Goal: Task Accomplishment & Management: Manage account settings

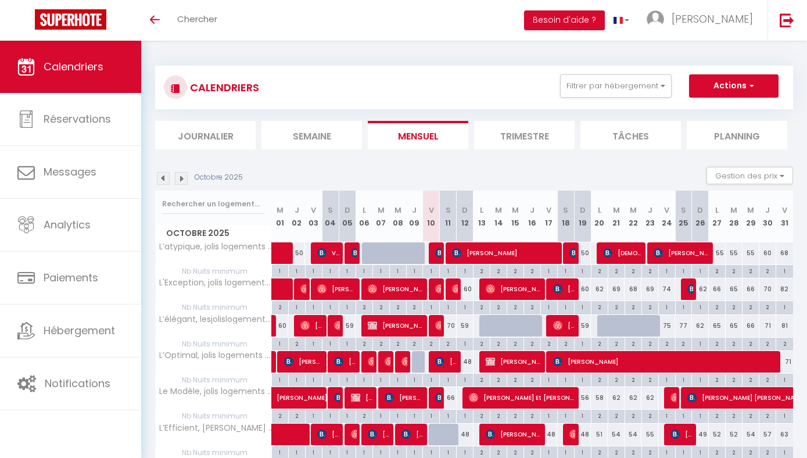
click at [493, 360] on img at bounding box center [490, 361] width 9 height 9
select select "OK"
select select "KO"
select select "0"
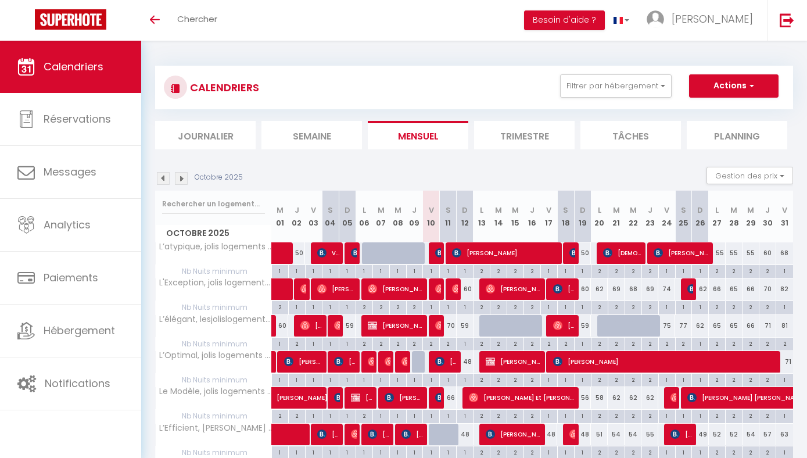
select select "1"
select select
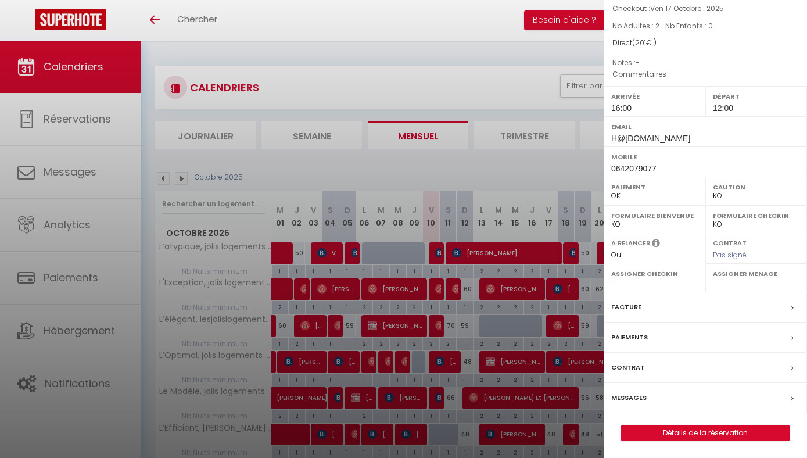
scroll to position [84, 0]
click at [510, 368] on div at bounding box center [403, 229] width 807 height 458
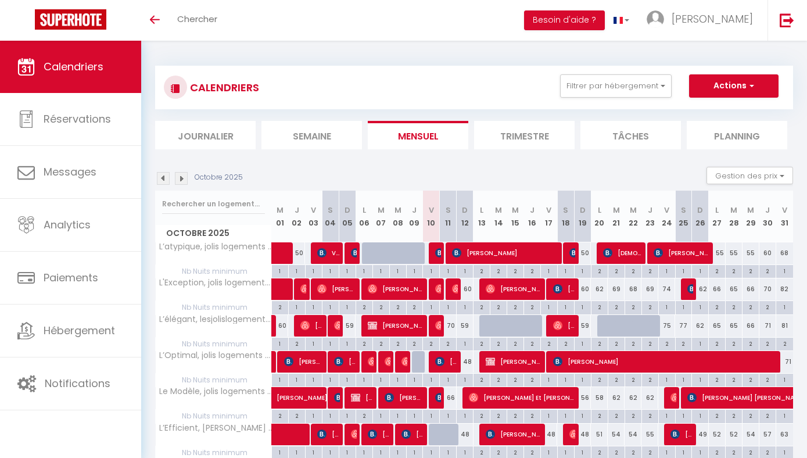
click at [499, 363] on body "🟢 Des questions ou besoin d'assistance pour la migration AirBnB? Prenez rdv >>>…" at bounding box center [403, 274] width 807 height 467
click at [499, 363] on span "[PERSON_NAME]" at bounding box center [514, 361] width 56 height 22
click at [0, 0] on div at bounding box center [0, 0] width 0 height 0
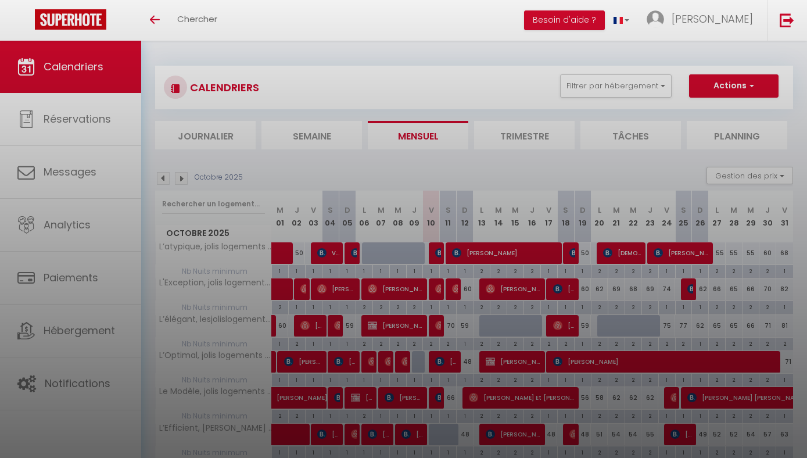
click at [499, 363] on div at bounding box center [403, 229] width 807 height 458
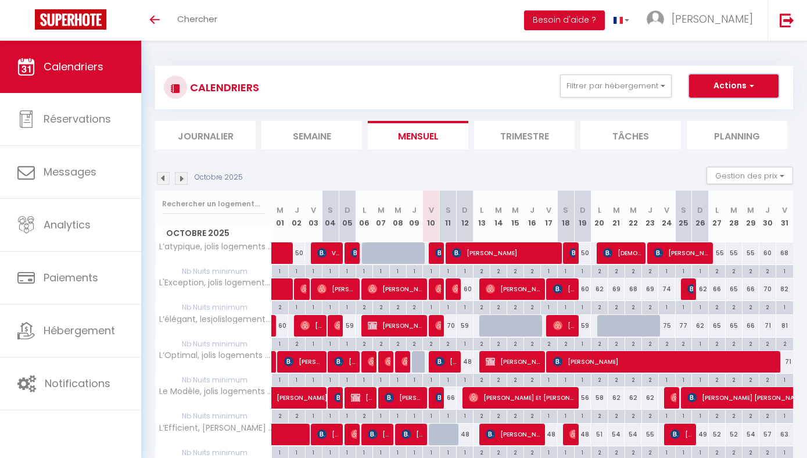
click at [745, 88] on button "Actions" at bounding box center [733, 85] width 89 height 23
click at [505, 365] on span "[PERSON_NAME]" at bounding box center [514, 361] width 56 height 22
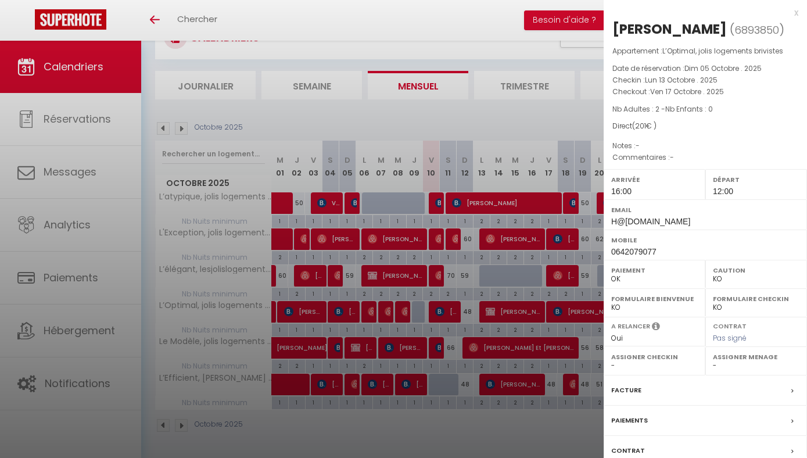
scroll to position [84, 0]
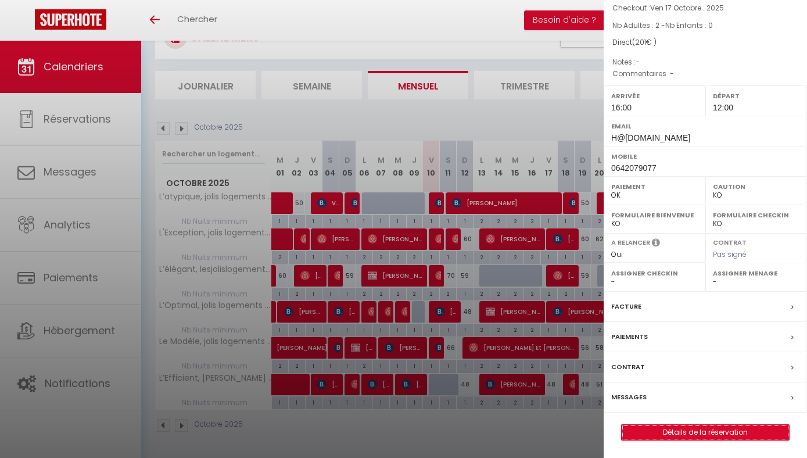
click at [715, 436] on link "Détails de la réservation" at bounding box center [705, 432] width 167 height 15
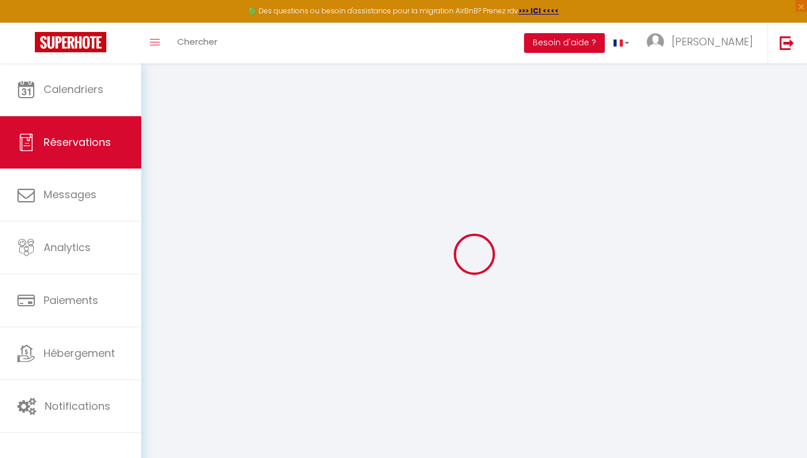
select select
select select "14"
checkbox input "false"
select select
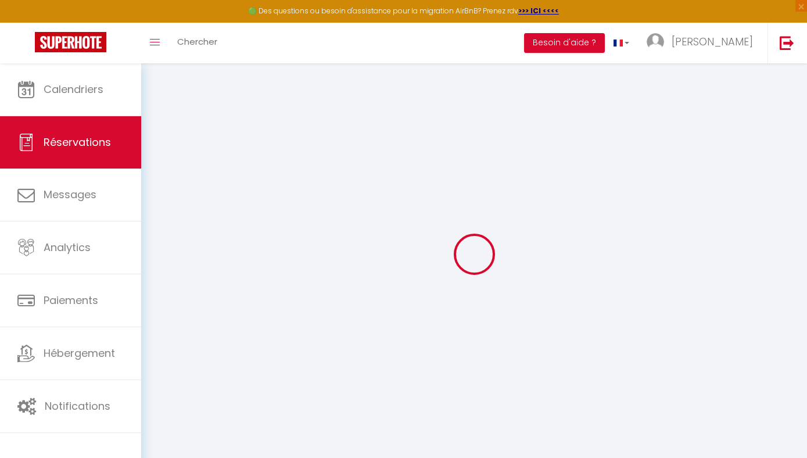
select select
checkbox input "false"
select select
checkbox input "false"
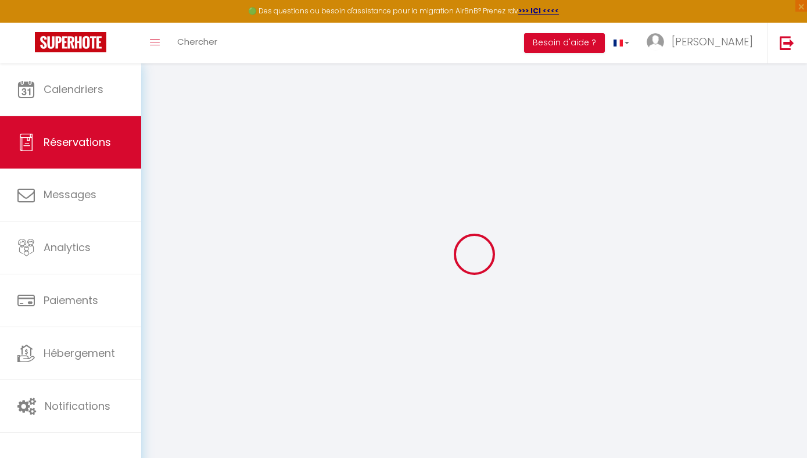
select select
checkbox input "false"
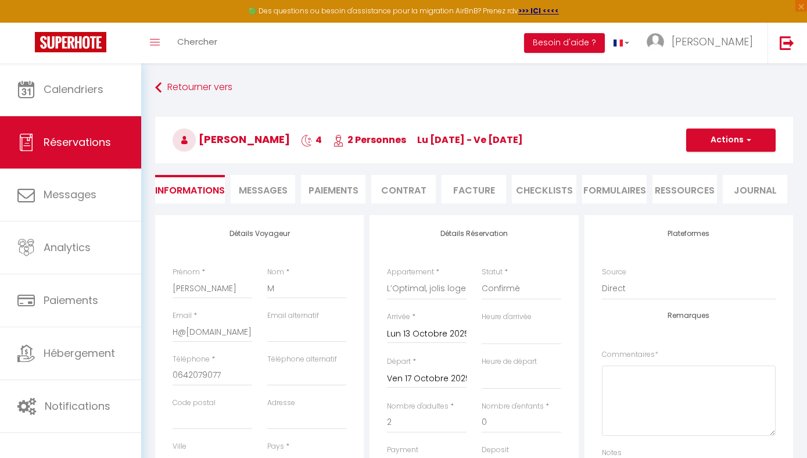
select select
checkbox input "false"
select select "16:00"
select select "12:00"
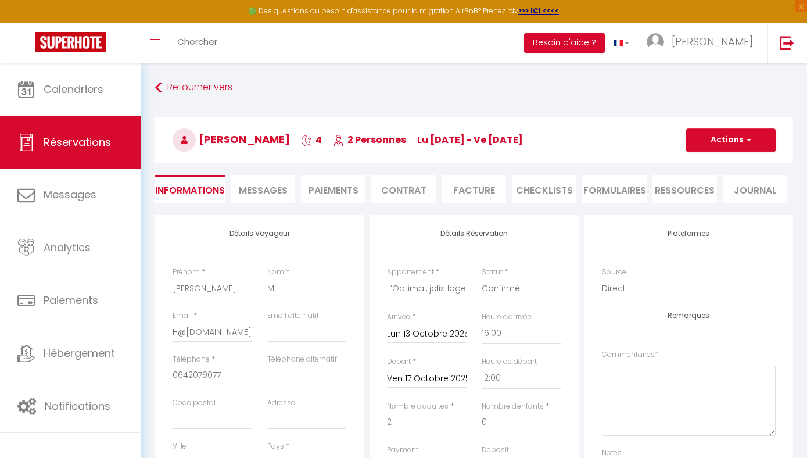
scroll to position [54, 0]
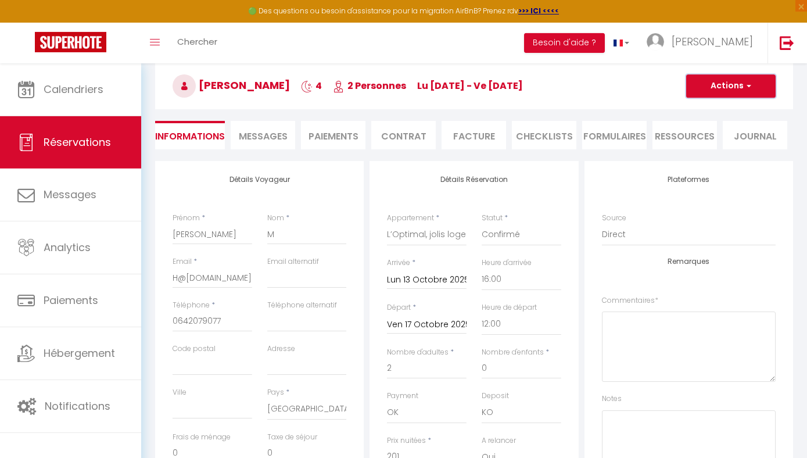
click at [733, 85] on button "Actions" at bounding box center [730, 85] width 89 height 23
click at [692, 141] on link "Supprimer" at bounding box center [719, 141] width 92 height 15
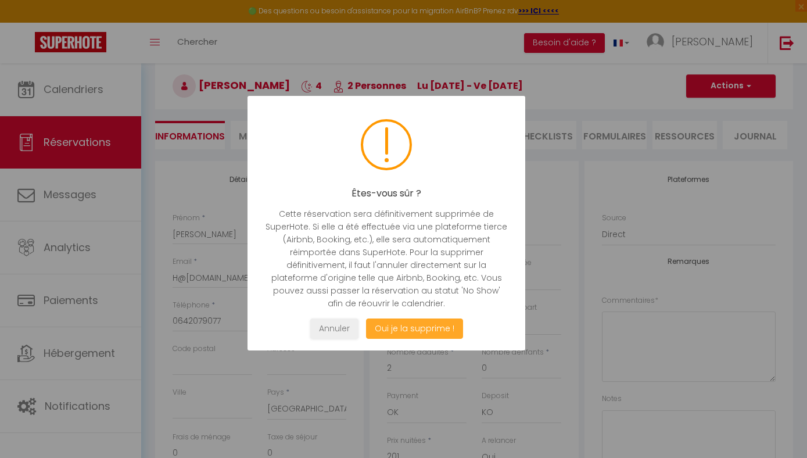
click at [410, 326] on button "Oui je la supprime !" at bounding box center [413, 328] width 97 height 20
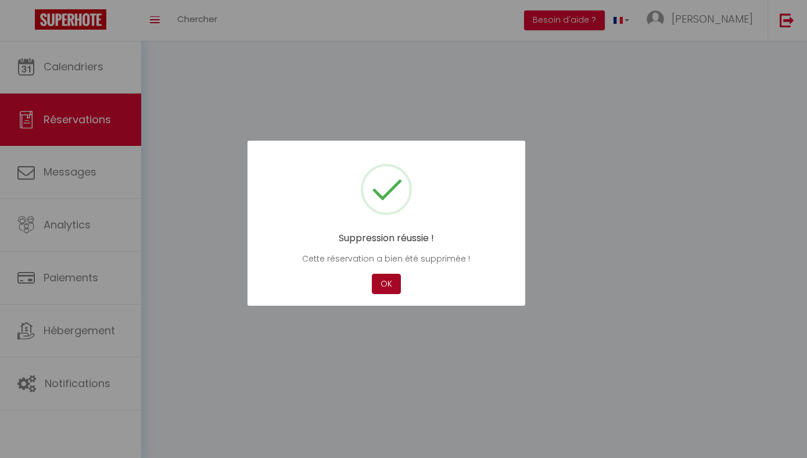
click at [410, 326] on div at bounding box center [403, 229] width 807 height 458
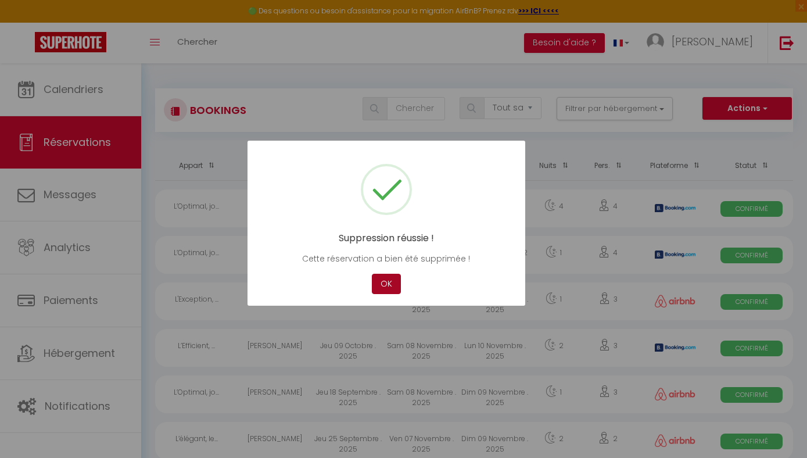
click at [385, 284] on button "OK" at bounding box center [386, 284] width 29 height 20
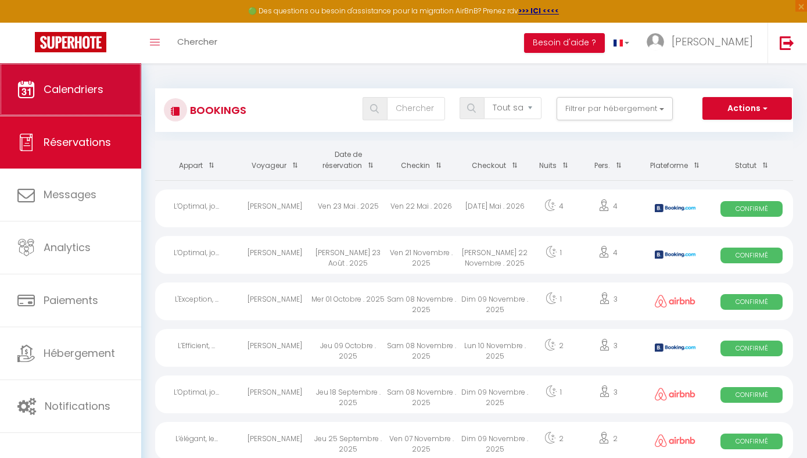
click at [66, 107] on link "Calendriers" at bounding box center [70, 89] width 141 height 52
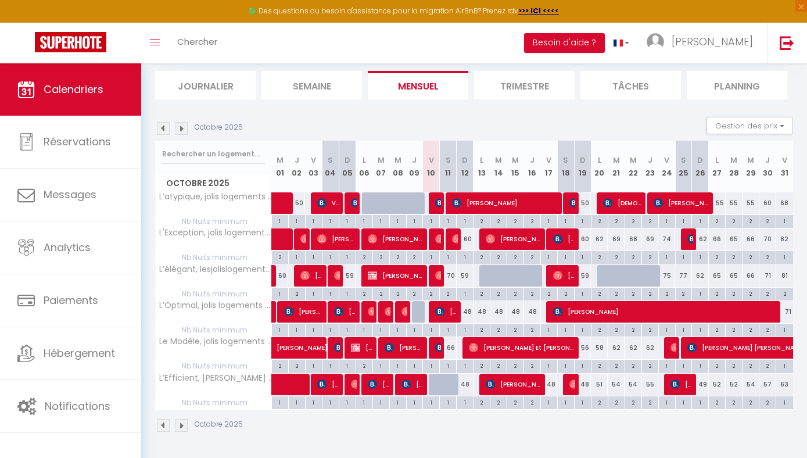
scroll to position [63, 0]
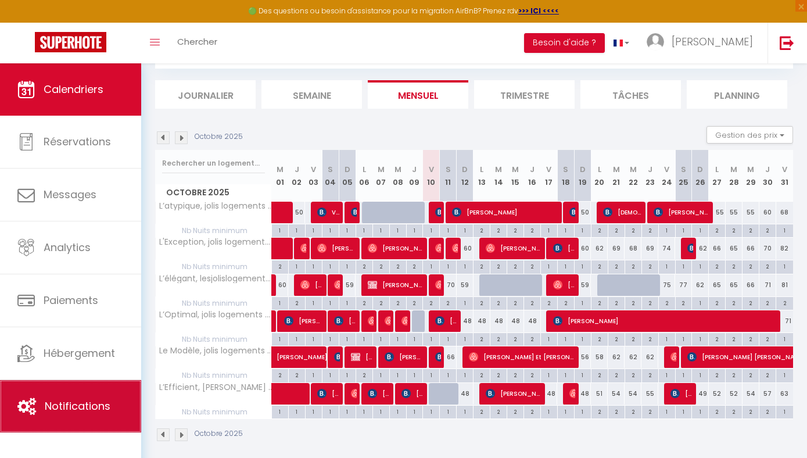
click at [59, 408] on span "Notifications" at bounding box center [78, 406] width 66 height 15
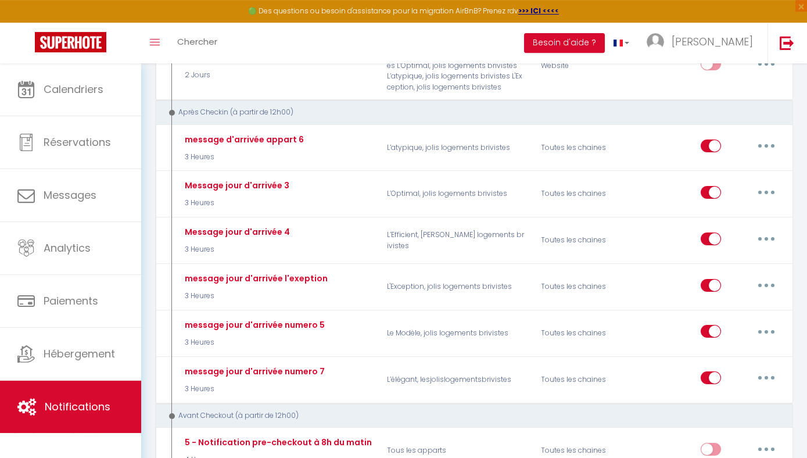
scroll to position [382, 0]
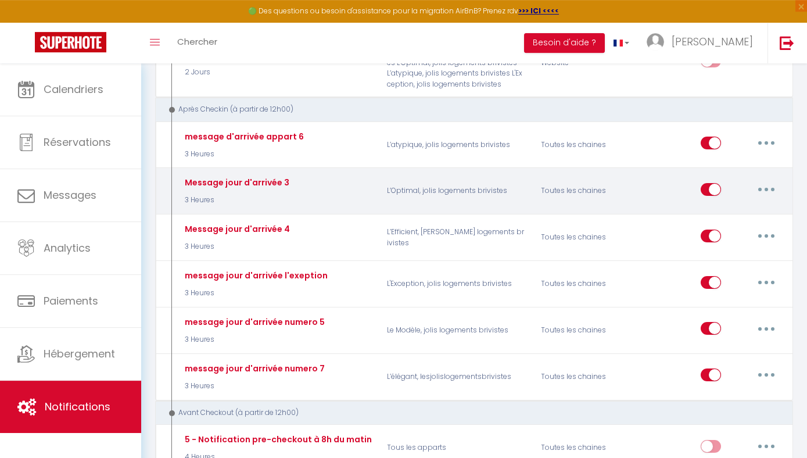
click at [712, 197] on input "checkbox" at bounding box center [711, 191] width 20 height 17
checkbox input "false"
